Goal: Task Accomplishment & Management: Use online tool/utility

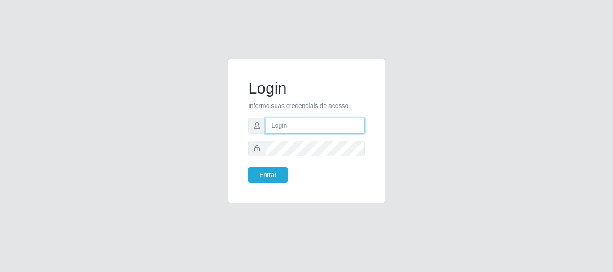
click at [301, 126] on input "text" at bounding box center [315, 126] width 99 height 16
type input "[EMAIL_ADDRESS][DOMAIN_NAME]"
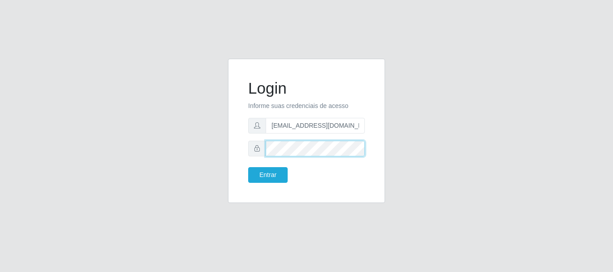
click at [248, 167] on button "Entrar" at bounding box center [267, 175] width 39 height 16
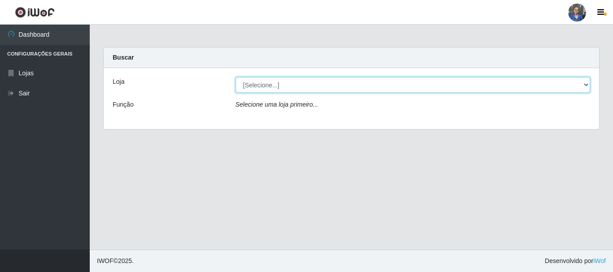
click at [569, 87] on select "[Selecione...] SuperFácil Atacado - Rodoviária" at bounding box center [413, 85] width 355 height 16
select select "400"
click at [236, 77] on select "[Selecione...] SuperFácil Atacado - Rodoviária" at bounding box center [413, 85] width 355 height 16
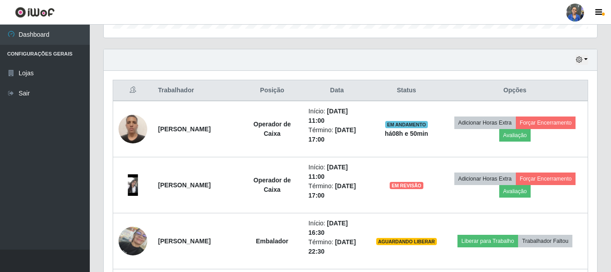
scroll to position [314, 0]
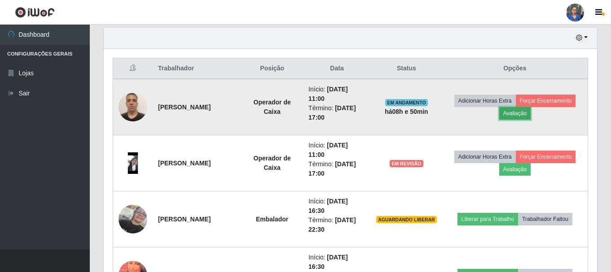
click at [520, 110] on button "Avaliação" at bounding box center [515, 113] width 32 height 13
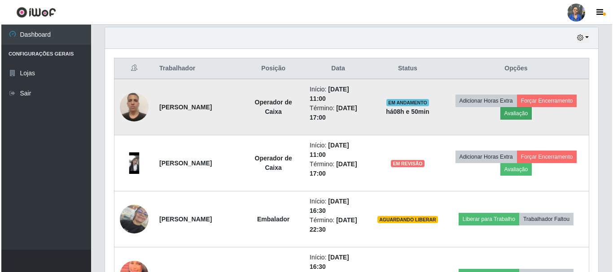
scroll to position [186, 489]
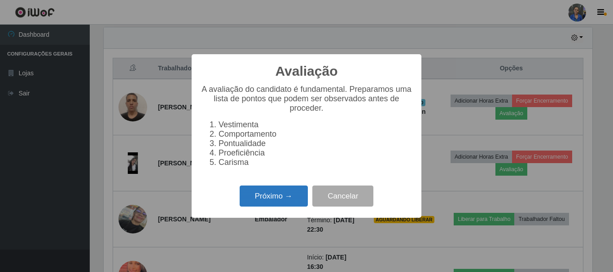
click at [275, 195] on button "Próximo →" at bounding box center [274, 196] width 68 height 21
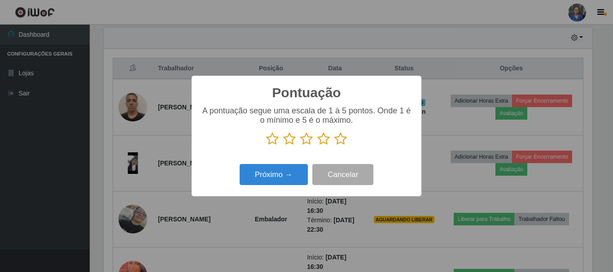
click at [338, 140] on icon at bounding box center [340, 138] width 13 height 13
click at [334, 146] on input "radio" at bounding box center [334, 146] width 0 height 0
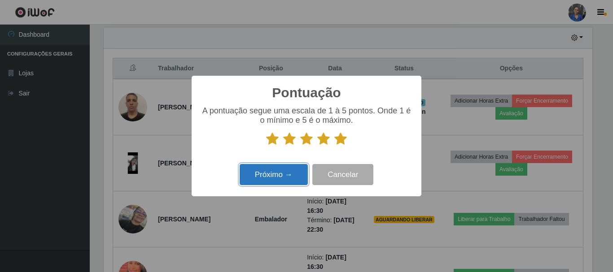
click at [285, 178] on button "Próximo →" at bounding box center [274, 174] width 68 height 21
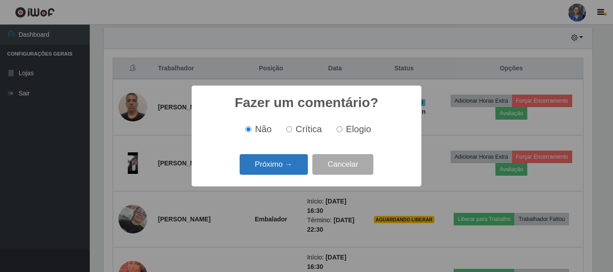
click at [285, 170] on button "Próximo →" at bounding box center [274, 164] width 68 height 21
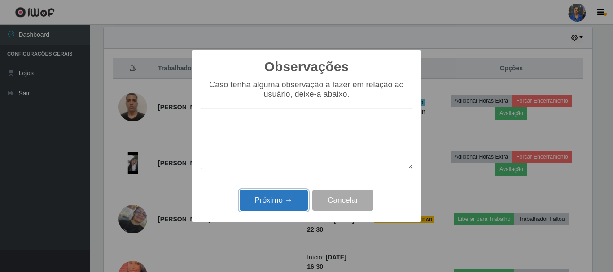
click at [280, 204] on button "Próximo →" at bounding box center [274, 200] width 68 height 21
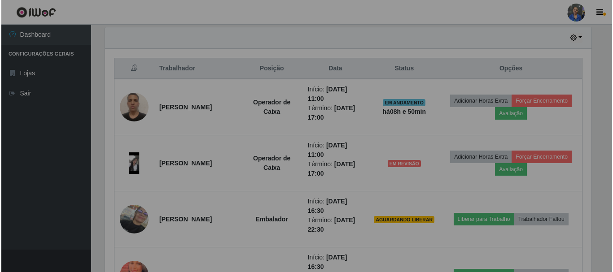
scroll to position [186, 493]
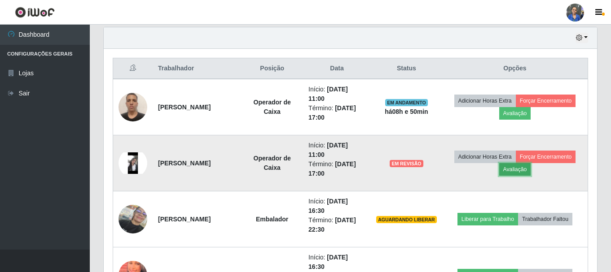
click at [515, 168] on button "Avaliação" at bounding box center [515, 169] width 32 height 13
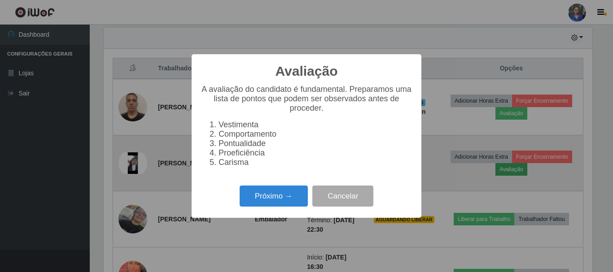
scroll to position [186, 489]
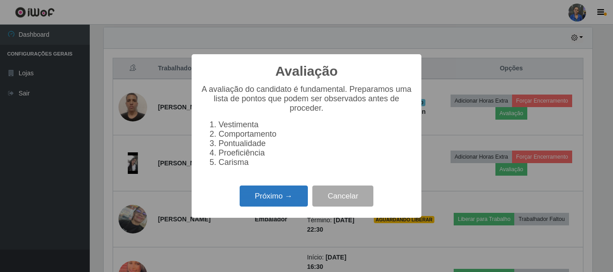
click at [273, 195] on button "Próximo →" at bounding box center [274, 196] width 68 height 21
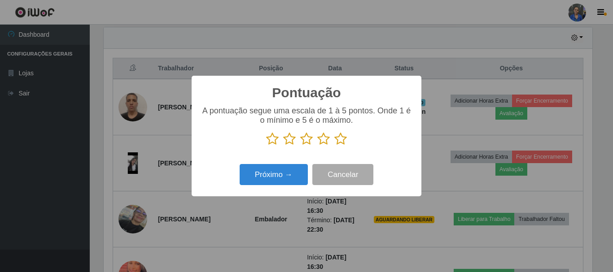
scroll to position [448443, 448141]
click at [340, 144] on icon at bounding box center [340, 138] width 13 height 13
click at [334, 146] on input "radio" at bounding box center [334, 146] width 0 height 0
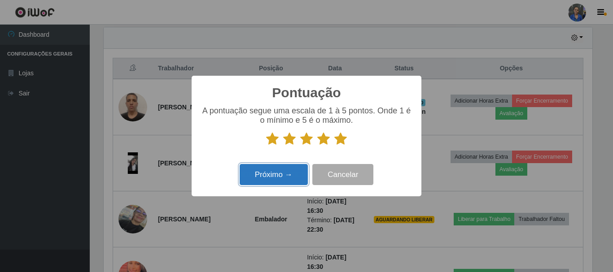
click at [268, 174] on button "Próximo →" at bounding box center [274, 174] width 68 height 21
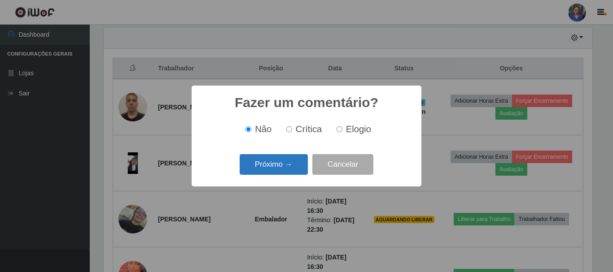
click at [271, 168] on button "Próximo →" at bounding box center [274, 164] width 68 height 21
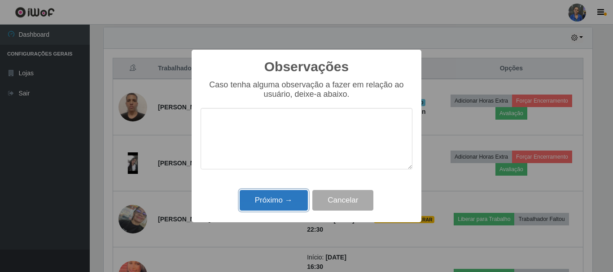
click at [284, 197] on button "Próximo →" at bounding box center [274, 200] width 68 height 21
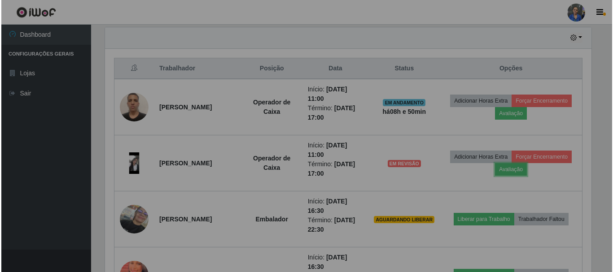
scroll to position [186, 493]
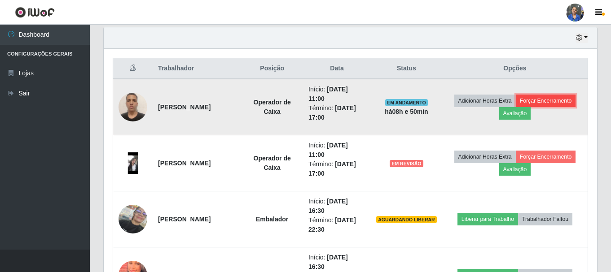
click at [553, 96] on button "Forçar Encerramento" at bounding box center [545, 101] width 60 height 13
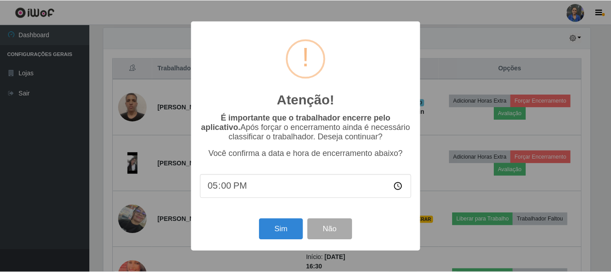
scroll to position [186, 489]
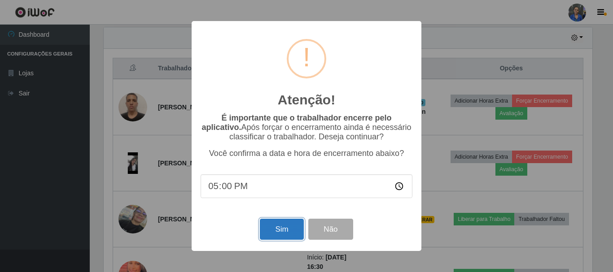
click at [285, 227] on button "Sim" at bounding box center [282, 229] width 44 height 21
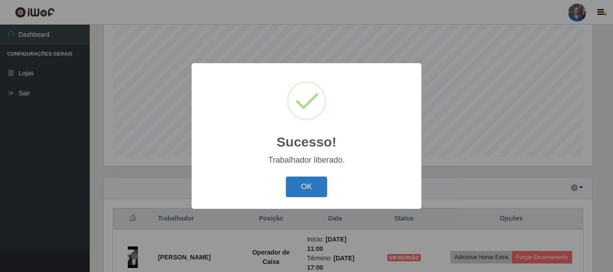
click at [303, 185] on button "OK" at bounding box center [307, 187] width 42 height 21
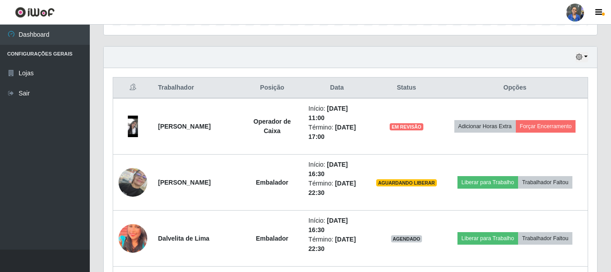
scroll to position [298, 0]
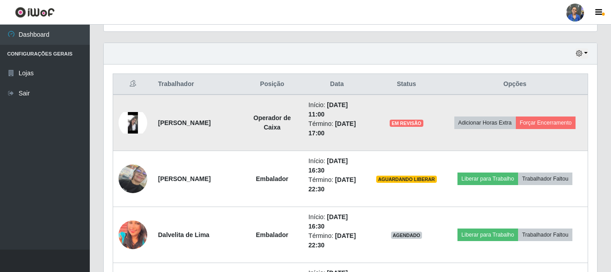
click at [137, 124] on img at bounding box center [132, 123] width 29 height 22
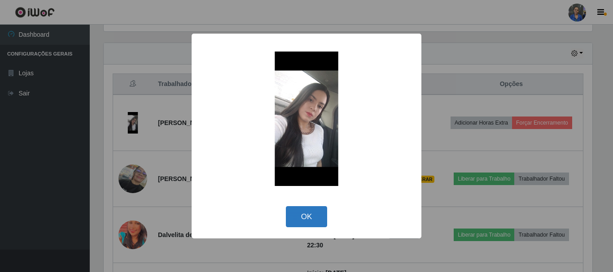
click at [308, 218] on button "OK" at bounding box center [307, 216] width 42 height 21
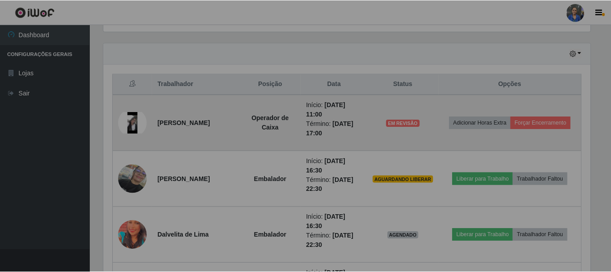
scroll to position [186, 493]
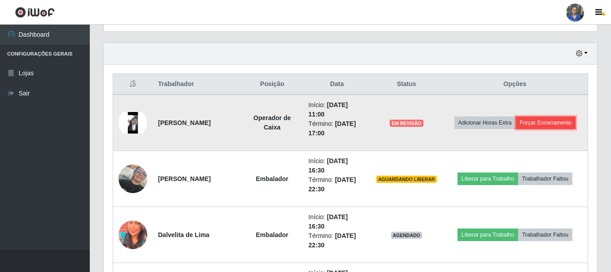
click at [541, 122] on button "Forçar Encerramento" at bounding box center [545, 123] width 60 height 13
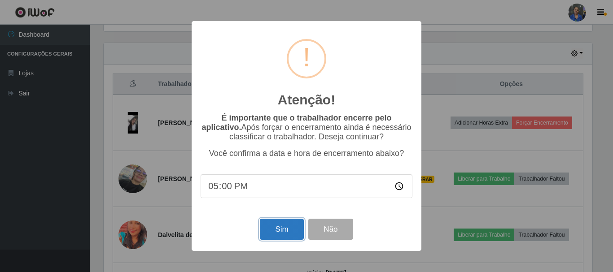
click at [272, 227] on button "Sim" at bounding box center [282, 229] width 44 height 21
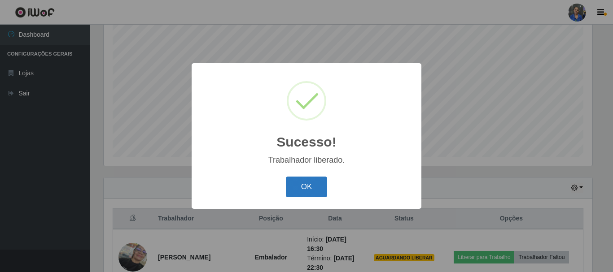
click at [312, 183] on button "OK" at bounding box center [307, 187] width 42 height 21
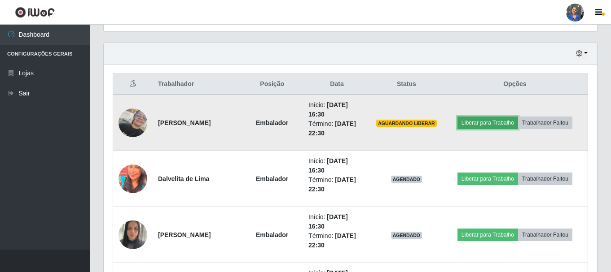
click at [480, 119] on button "Liberar para Trabalho" at bounding box center [487, 123] width 61 height 13
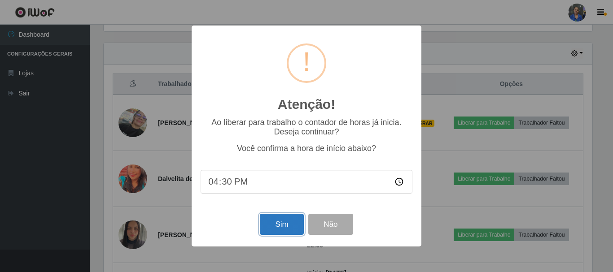
click at [273, 227] on button "Sim" at bounding box center [282, 224] width 44 height 21
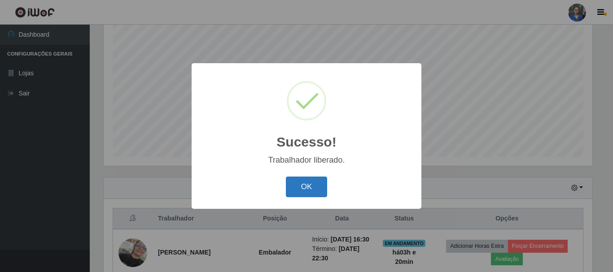
click at [310, 184] on button "OK" at bounding box center [307, 187] width 42 height 21
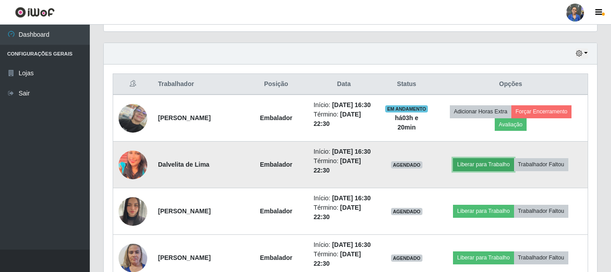
click at [490, 171] on button "Liberar para Trabalho" at bounding box center [483, 164] width 61 height 13
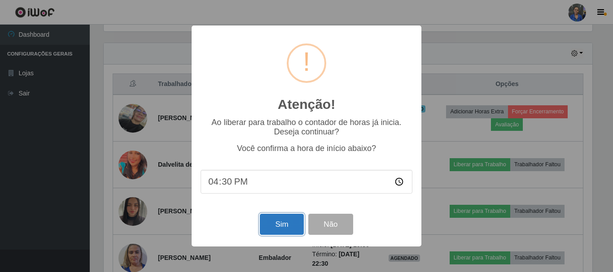
click at [272, 220] on button "Sim" at bounding box center [282, 224] width 44 height 21
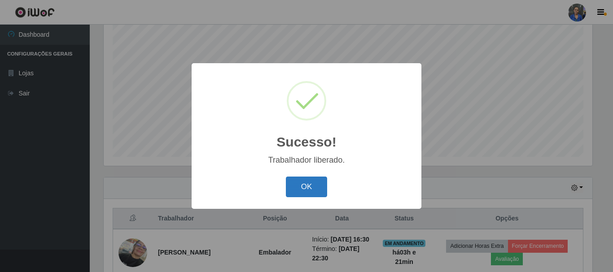
click at [289, 188] on button "OK" at bounding box center [307, 187] width 42 height 21
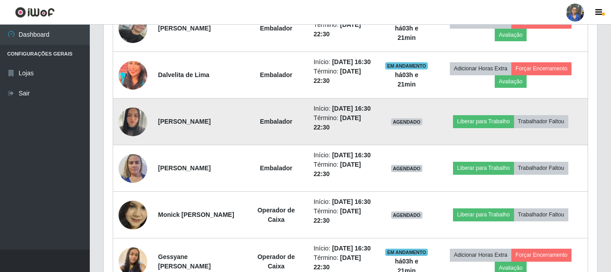
click at [133, 141] on img at bounding box center [132, 122] width 29 height 38
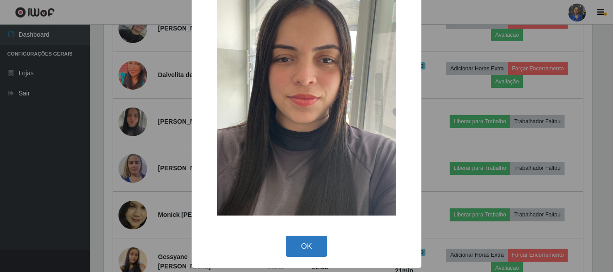
click at [305, 245] on button "OK" at bounding box center [307, 246] width 42 height 21
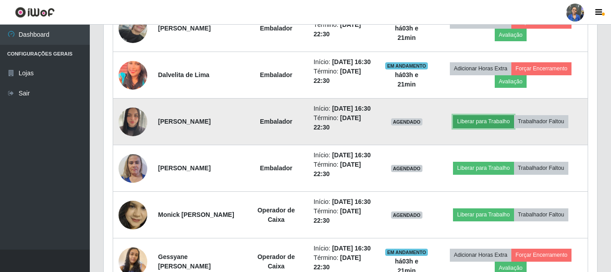
click at [479, 128] on button "Liberar para Trabalho" at bounding box center [483, 121] width 61 height 13
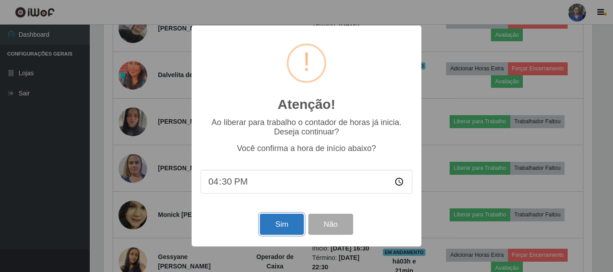
click at [276, 228] on button "Sim" at bounding box center [282, 224] width 44 height 21
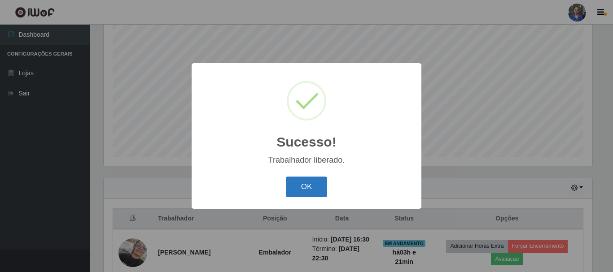
click at [302, 179] on button "OK" at bounding box center [307, 187] width 42 height 21
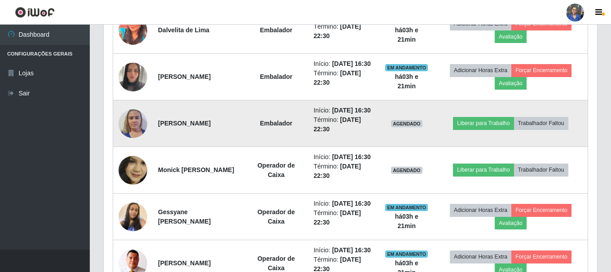
click at [135, 143] on img at bounding box center [132, 124] width 29 height 38
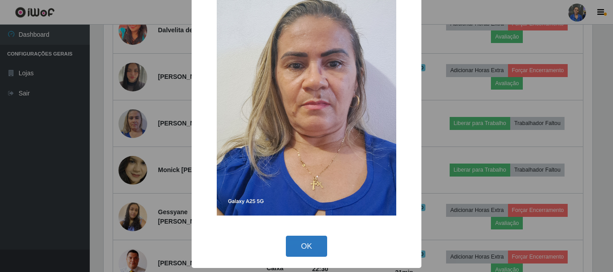
click at [306, 246] on button "OK" at bounding box center [307, 246] width 42 height 21
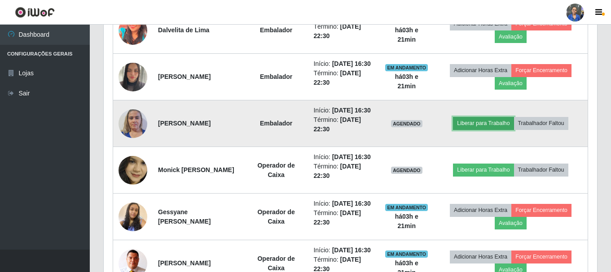
click at [485, 130] on button "Liberar para Trabalho" at bounding box center [483, 123] width 61 height 13
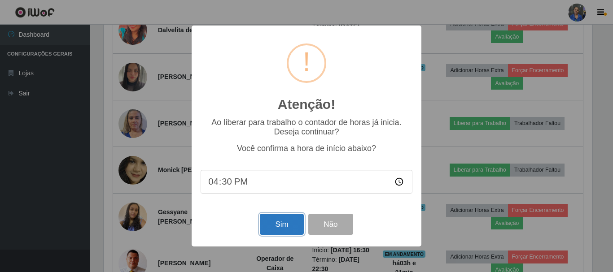
click at [269, 227] on button "Sim" at bounding box center [282, 224] width 44 height 21
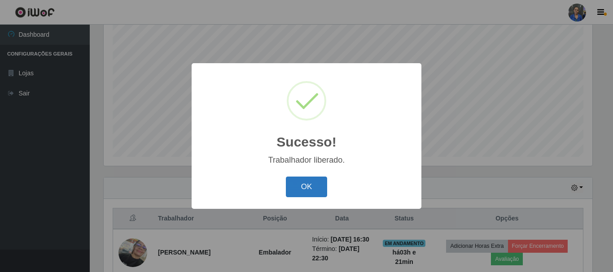
click at [301, 179] on button "OK" at bounding box center [307, 187] width 42 height 21
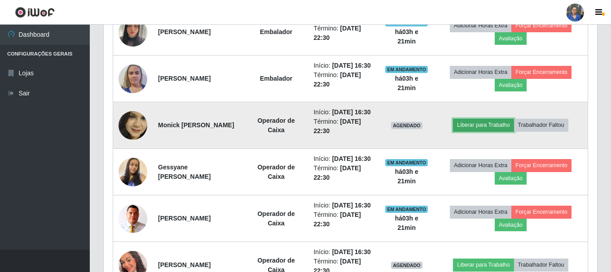
click at [481, 131] on button "Liberar para Trabalho" at bounding box center [483, 125] width 61 height 13
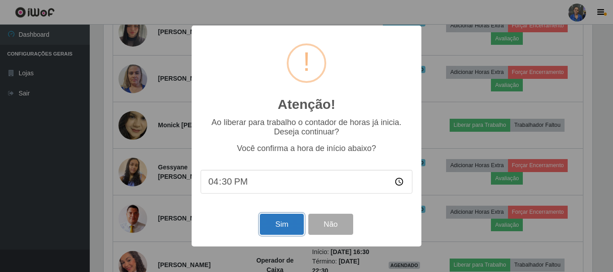
click at [293, 218] on button "Sim" at bounding box center [282, 224] width 44 height 21
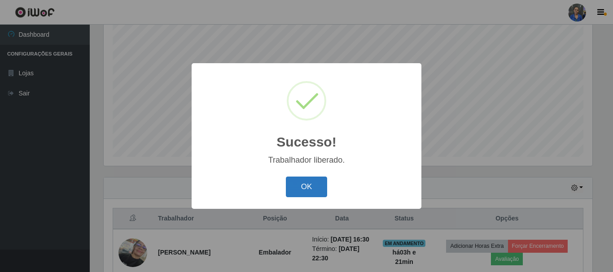
click at [310, 185] on button "OK" at bounding box center [307, 187] width 42 height 21
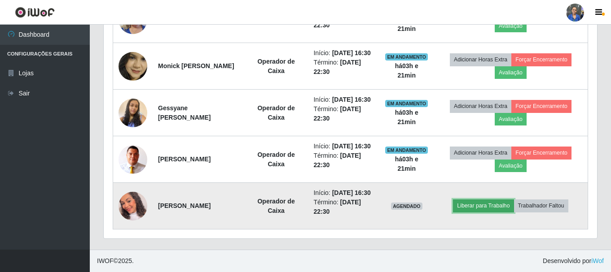
click at [480, 205] on button "Liberar para Trabalho" at bounding box center [483, 206] width 61 height 13
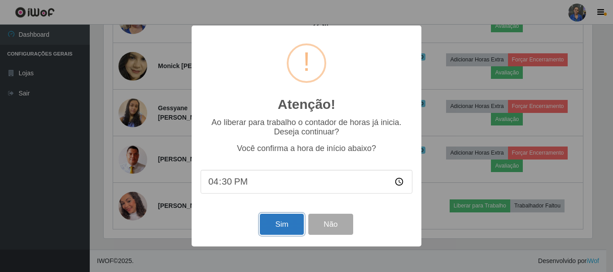
click at [281, 234] on button "Sim" at bounding box center [282, 224] width 44 height 21
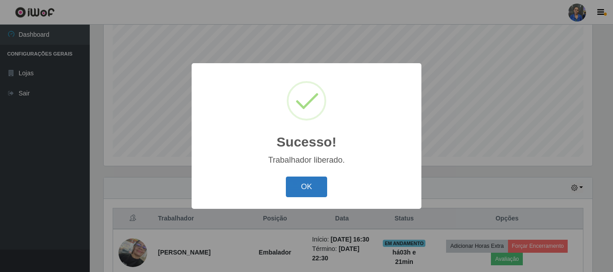
click at [308, 184] on button "OK" at bounding box center [307, 187] width 42 height 21
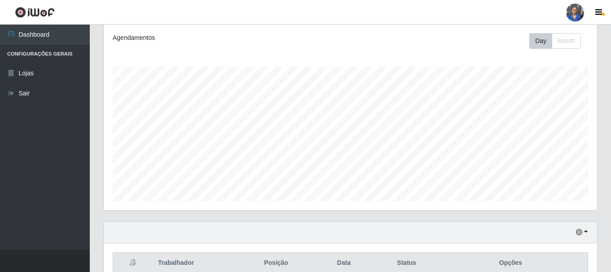
scroll to position [119, 0]
